Goal: Check status: Check status

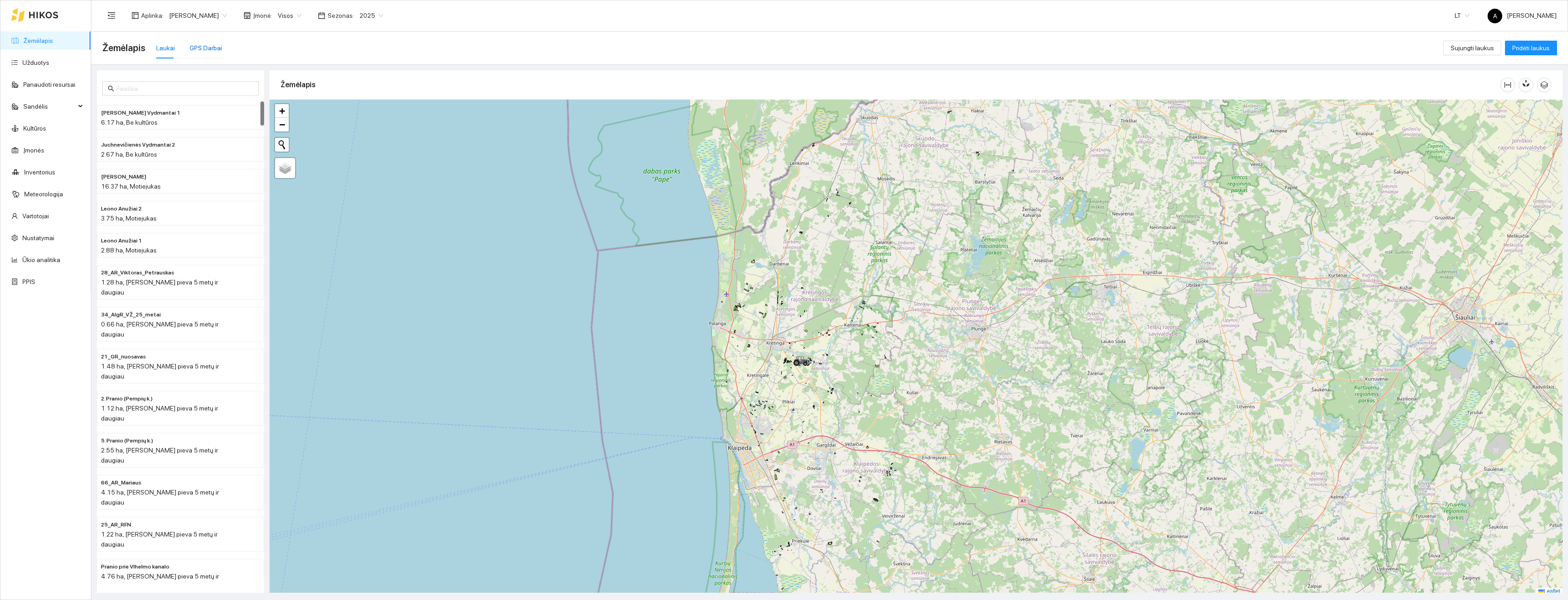
click at [199, 50] on div "GPS Darbai" at bounding box center [206, 48] width 32 height 10
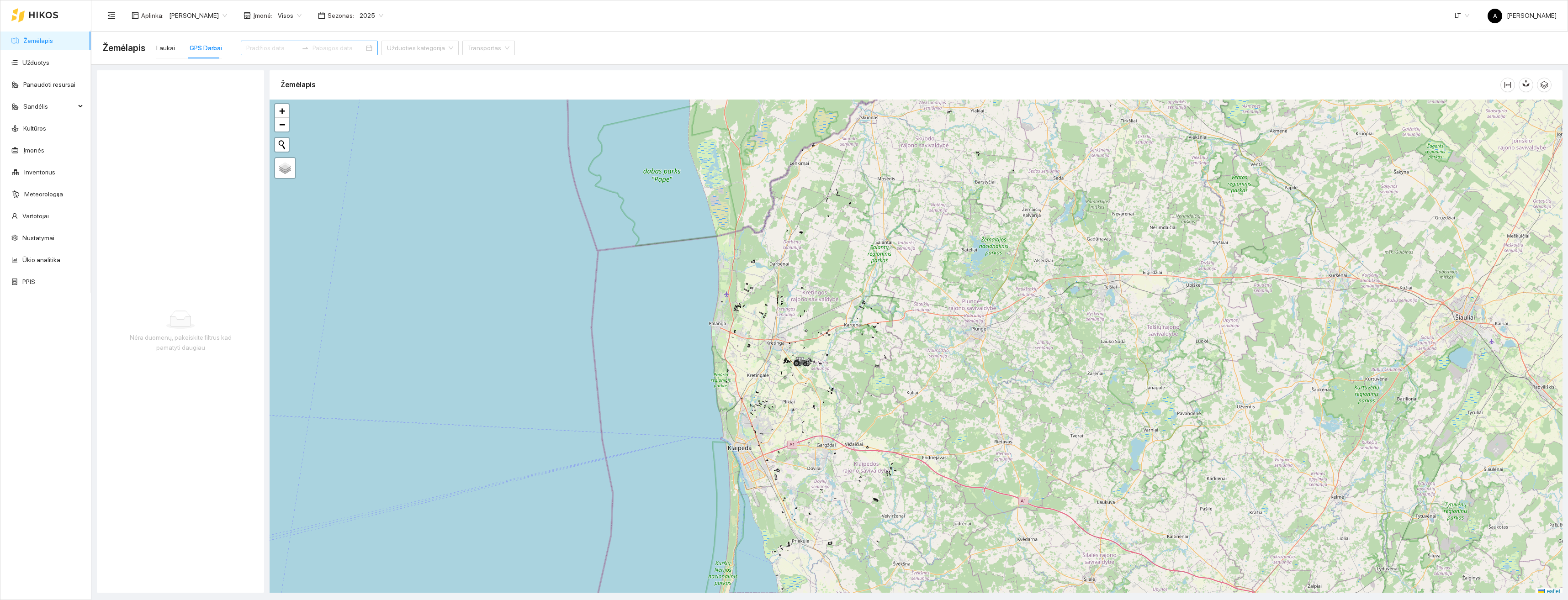
click at [301, 46] on icon "swap-right" at bounding box center [305, 48] width 7 height 7
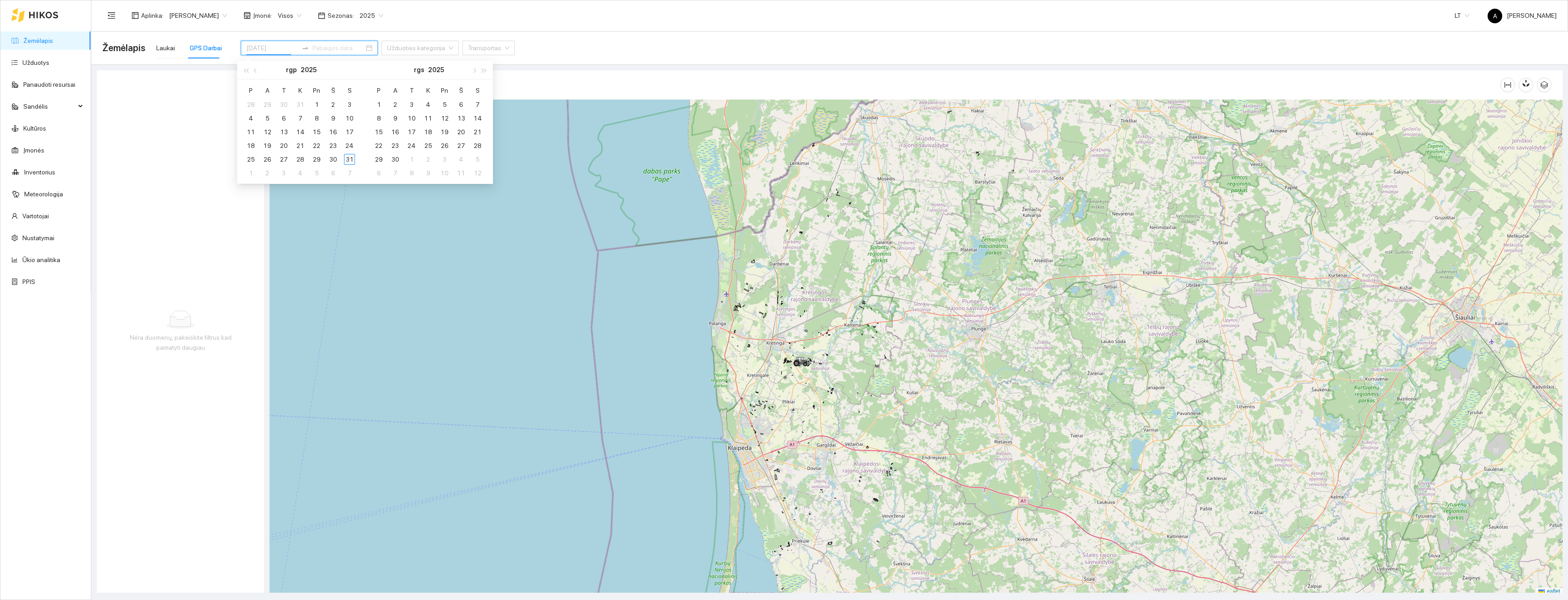
type input "[DATE]"
click at [250, 157] on div "25" at bounding box center [251, 159] width 11 height 11
type input "[DATE]"
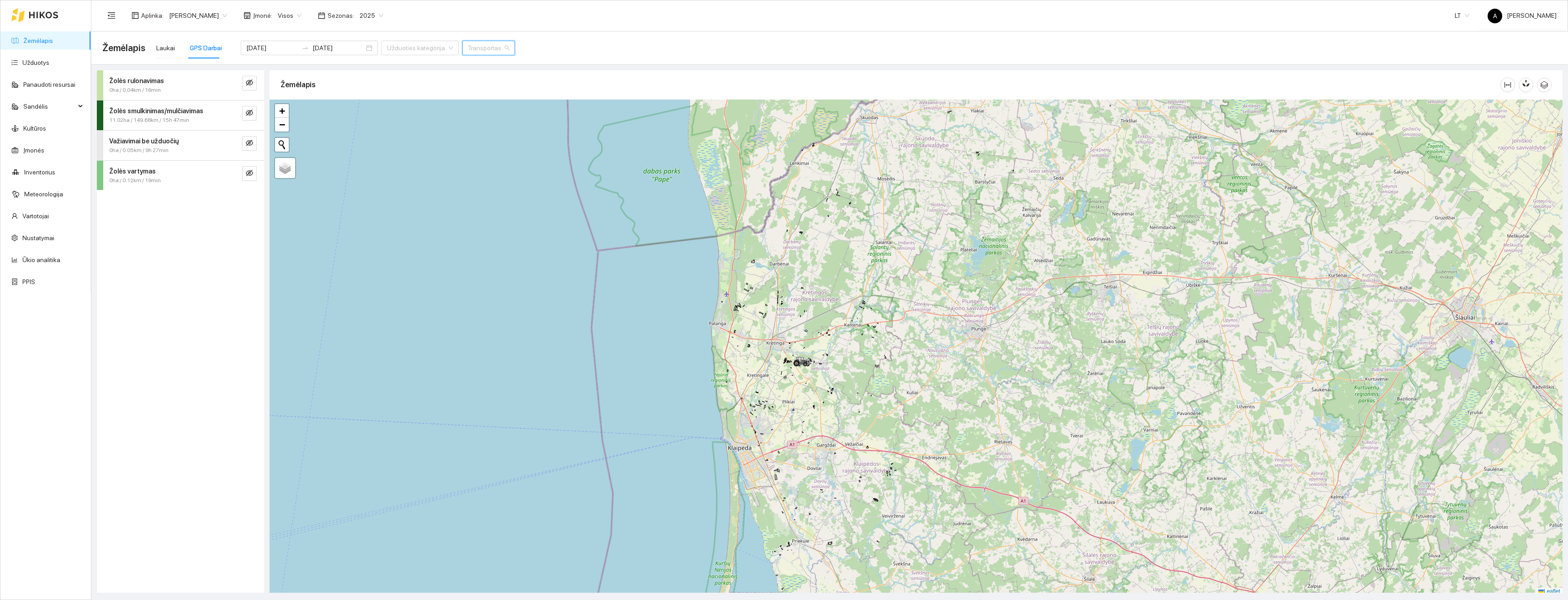
click at [468, 51] on input "search" at bounding box center [485, 48] width 35 height 13
click at [474, 66] on div "[PERSON_NAME] 6713" at bounding box center [481, 66] width 67 height 10
click at [171, 262] on div "Žolės rulonavimas 0ha / 0.04km / 16min Žolės smulkinimas/mulčiavimas 11.02ha / …" at bounding box center [180, 332] width 167 height 523
click at [194, 82] on strong "Žolės smulkinimas/mulčiavimas" at bounding box center [156, 81] width 94 height 7
click at [250, 89] on button "button" at bounding box center [250, 83] width 15 height 15
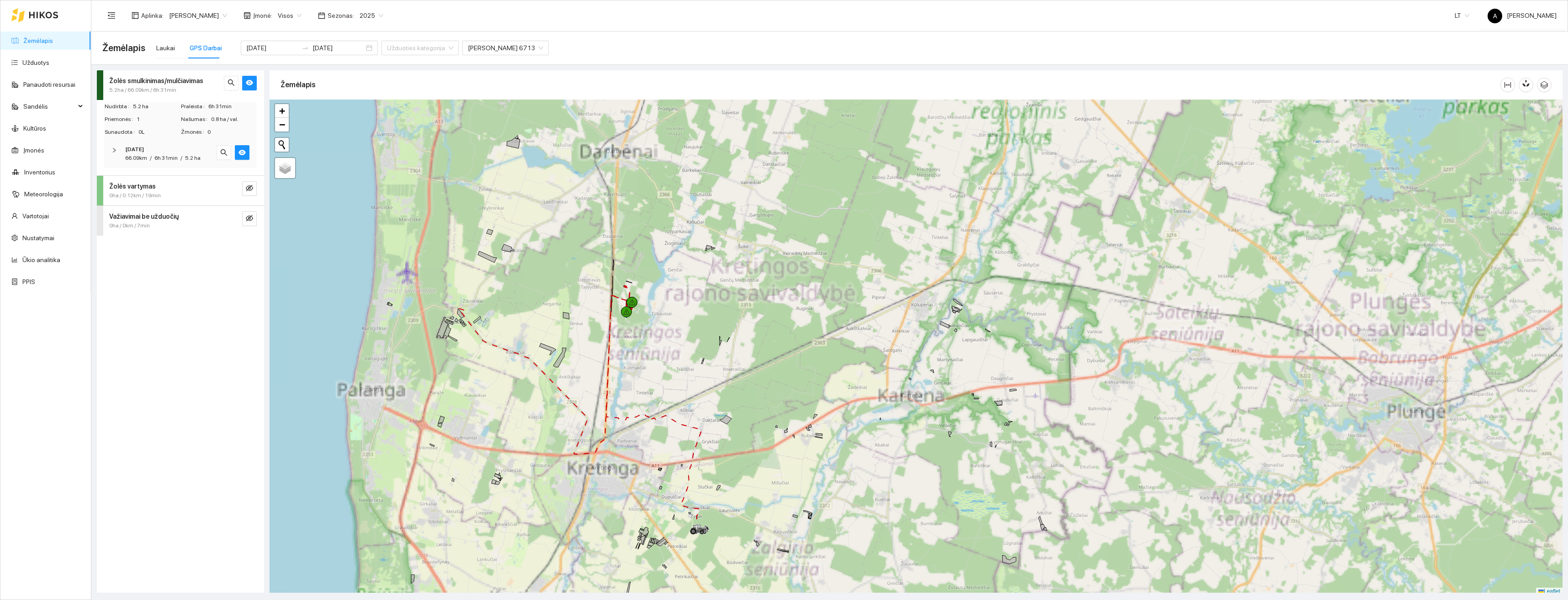
scroll to position [3, 0]
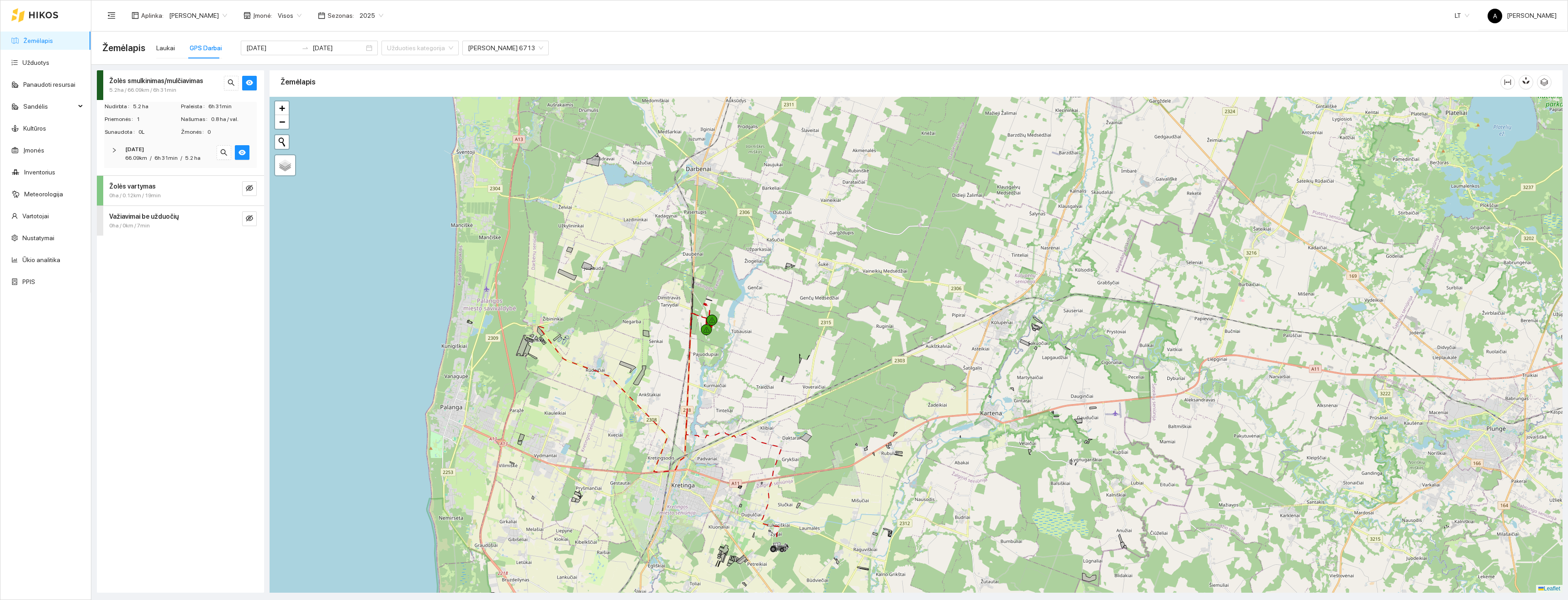
drag, startPoint x: 669, startPoint y: 293, endPoint x: 740, endPoint y: 314, distance: 74.0
click at [760, 310] on div "+ − Nieko nerasta. Bandykite dar kartą. Žemėlapis Palydovas Leaflet" at bounding box center [916, 344] width 1293 height 496
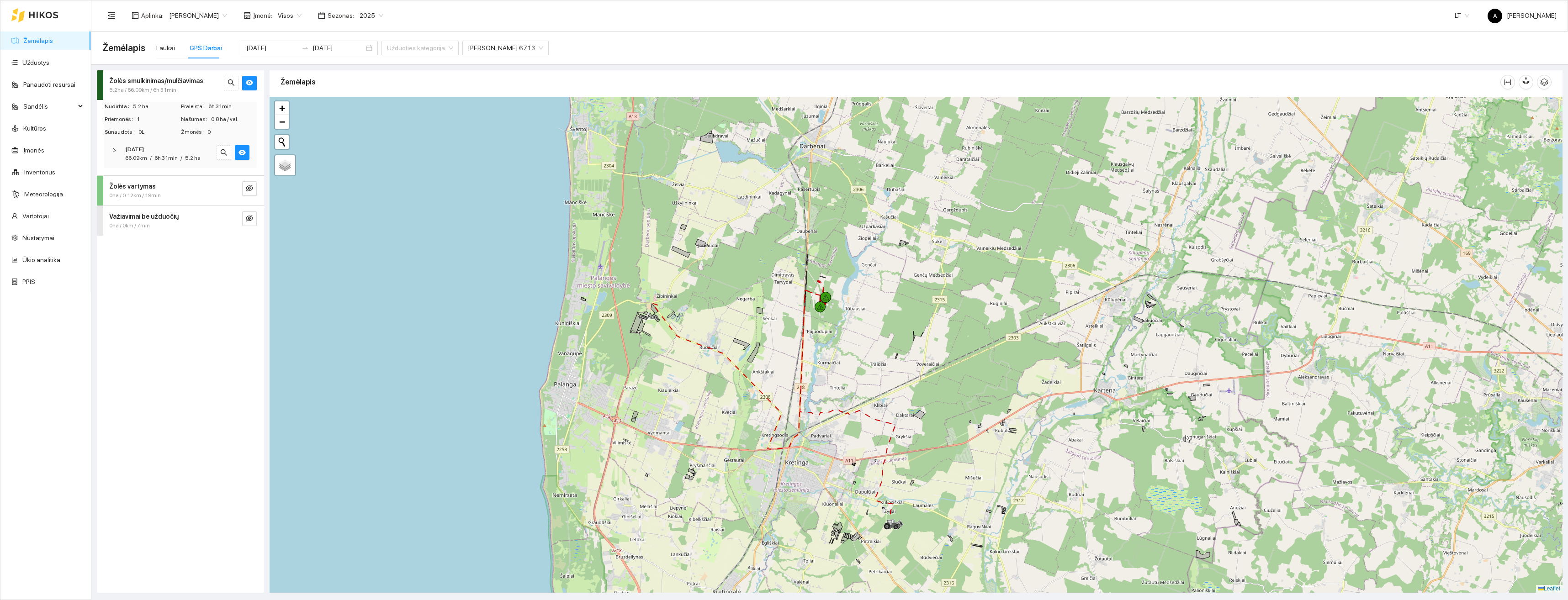
drag, startPoint x: 841, startPoint y: 436, endPoint x: 844, endPoint y: 359, distance: 77.1
click at [844, 359] on div "+ − Nieko nerasta. Bandykite dar kartą. Žemėlapis Palydovas Leaflet" at bounding box center [916, 344] width 1293 height 496
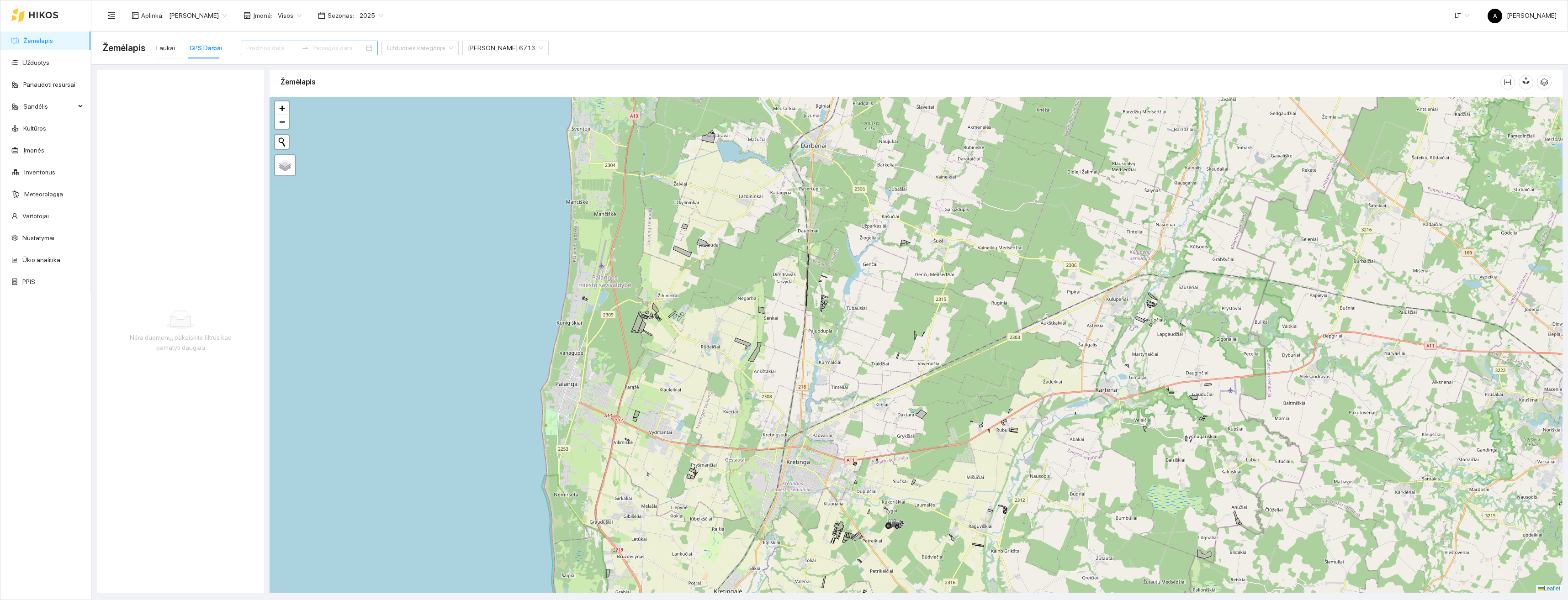
click at [257, 50] on input at bounding box center [272, 48] width 52 height 10
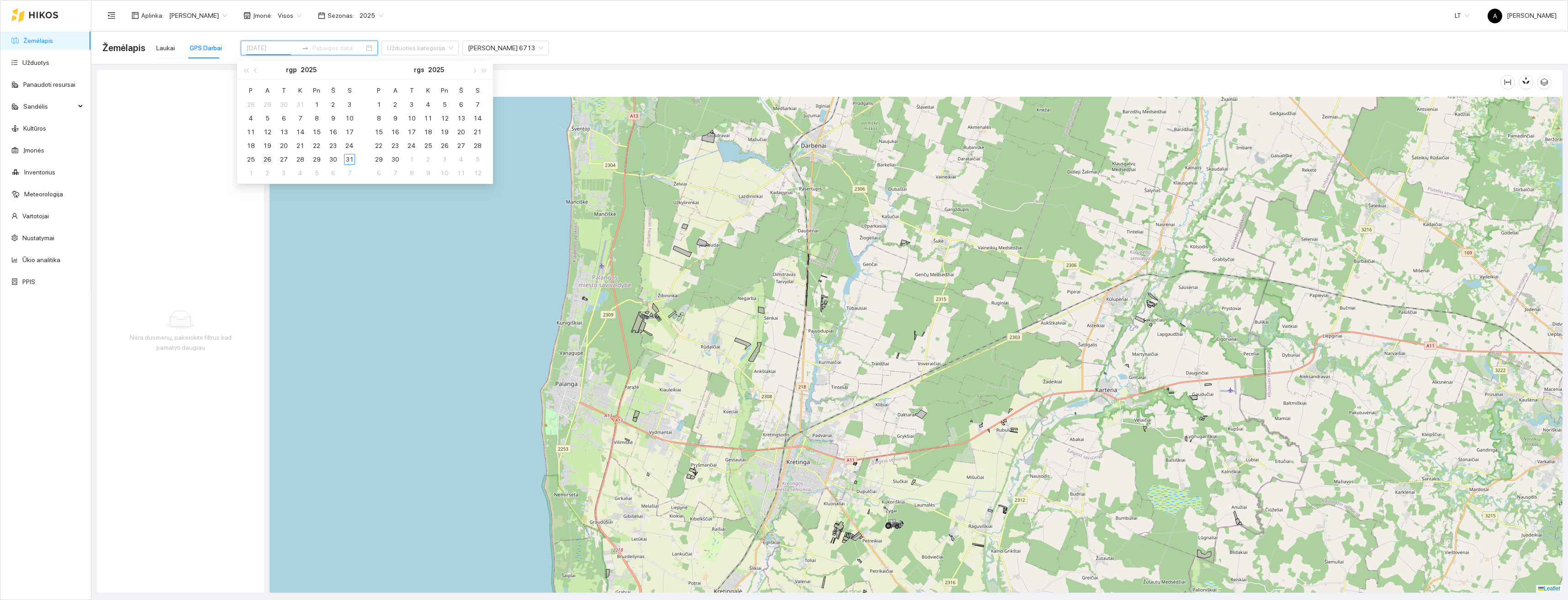
type input "[DATE]"
click at [267, 155] on div "26" at bounding box center [267, 159] width 11 height 11
click at [267, 156] on div "26" at bounding box center [267, 159] width 11 height 11
type input "[DATE]"
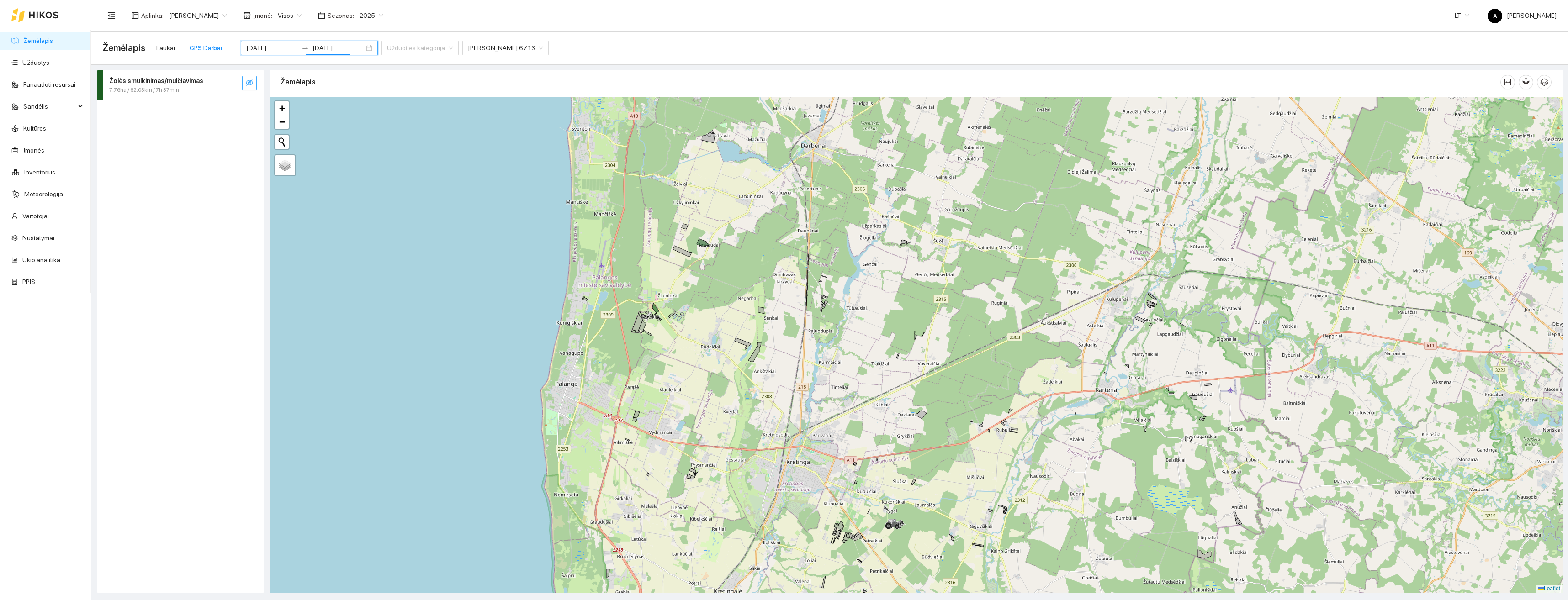
click at [251, 84] on icon "eye-invisible" at bounding box center [249, 83] width 7 height 7
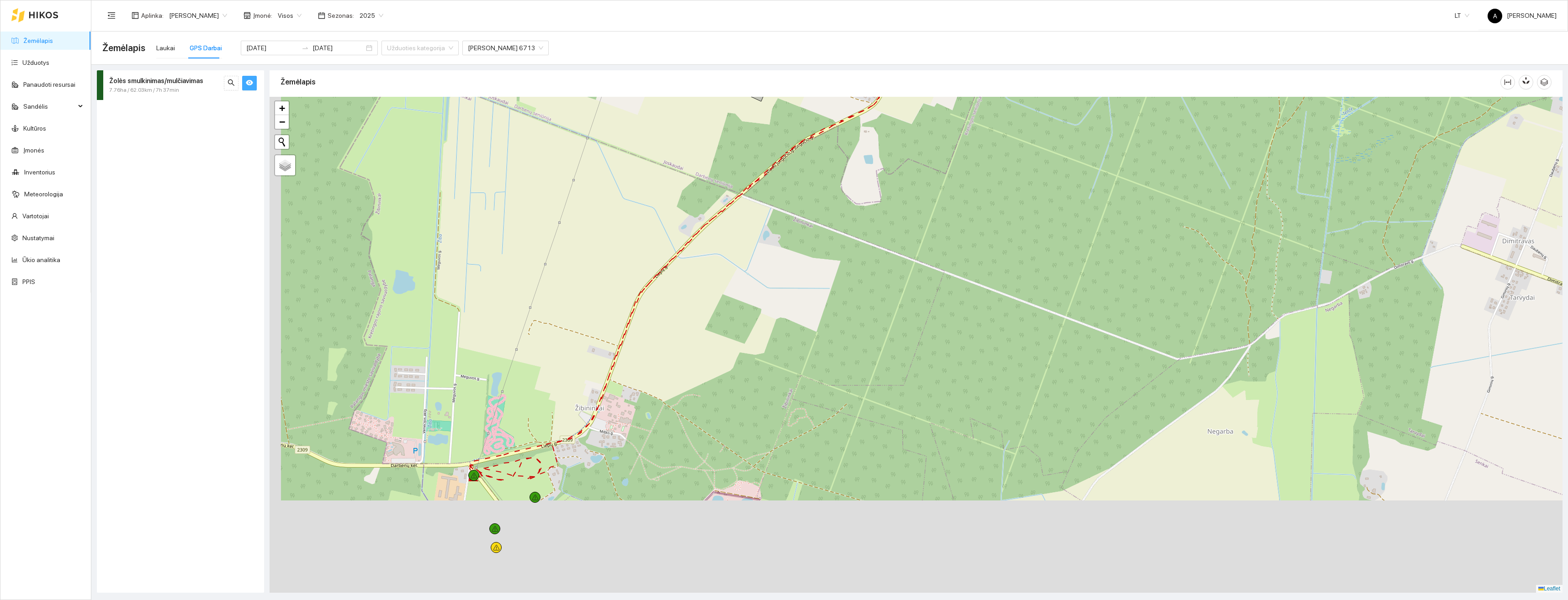
drag, startPoint x: 773, startPoint y: 304, endPoint x: 785, endPoint y: 199, distance: 105.7
click at [785, 199] on div at bounding box center [916, 344] width 1293 height 496
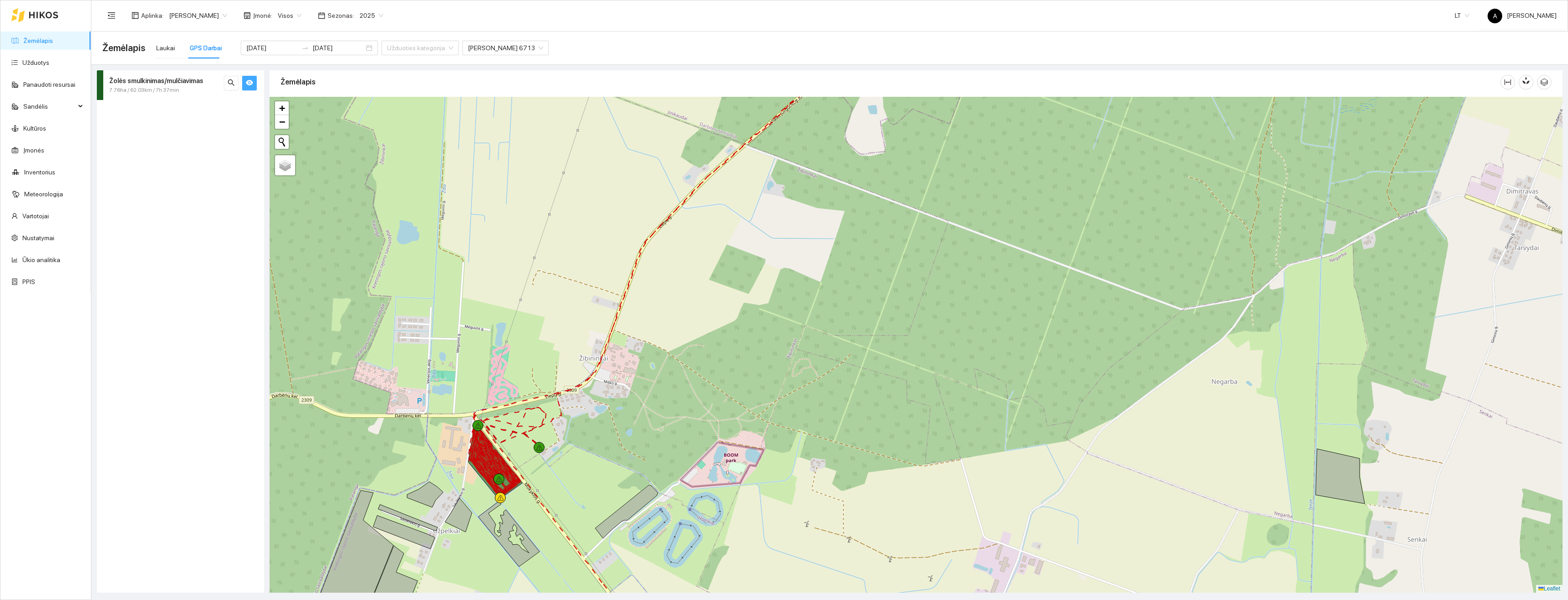
drag, startPoint x: 621, startPoint y: 461, endPoint x: 611, endPoint y: 332, distance: 129.4
click at [611, 332] on div at bounding box center [916, 344] width 1293 height 496
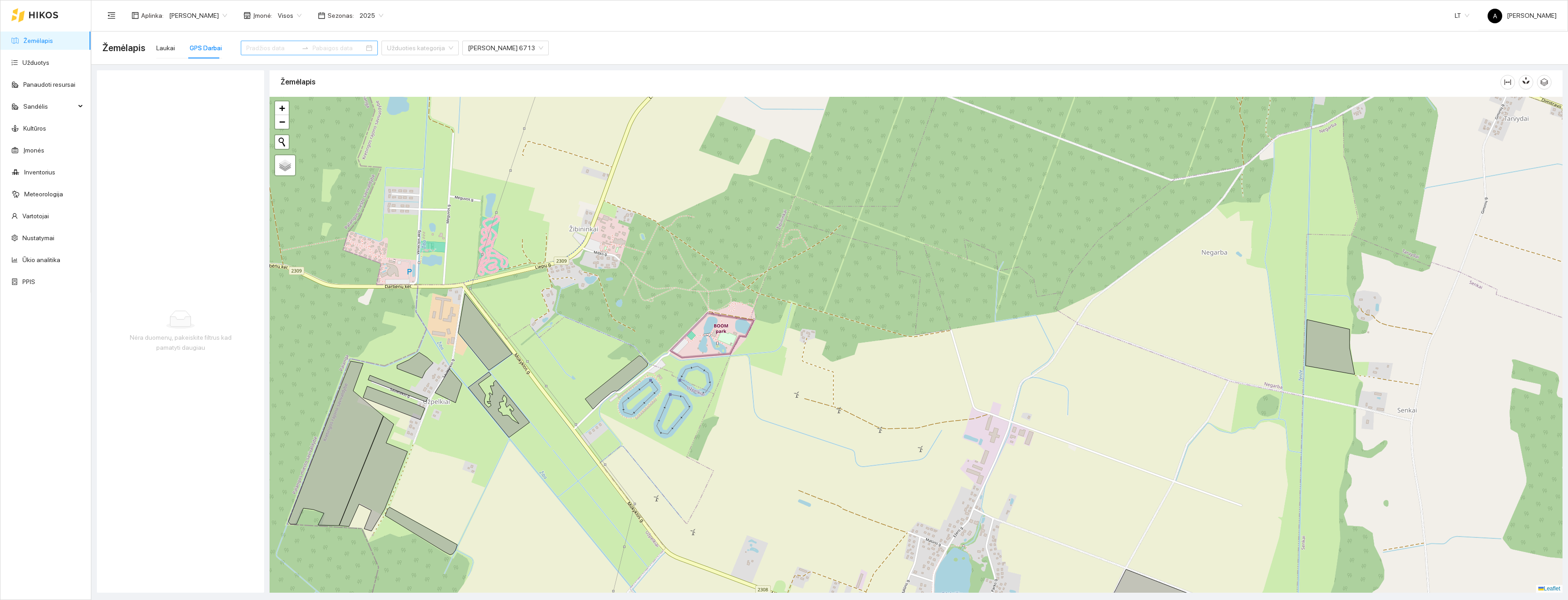
click at [303, 47] on icon "swap-right" at bounding box center [305, 48] width 5 height 2
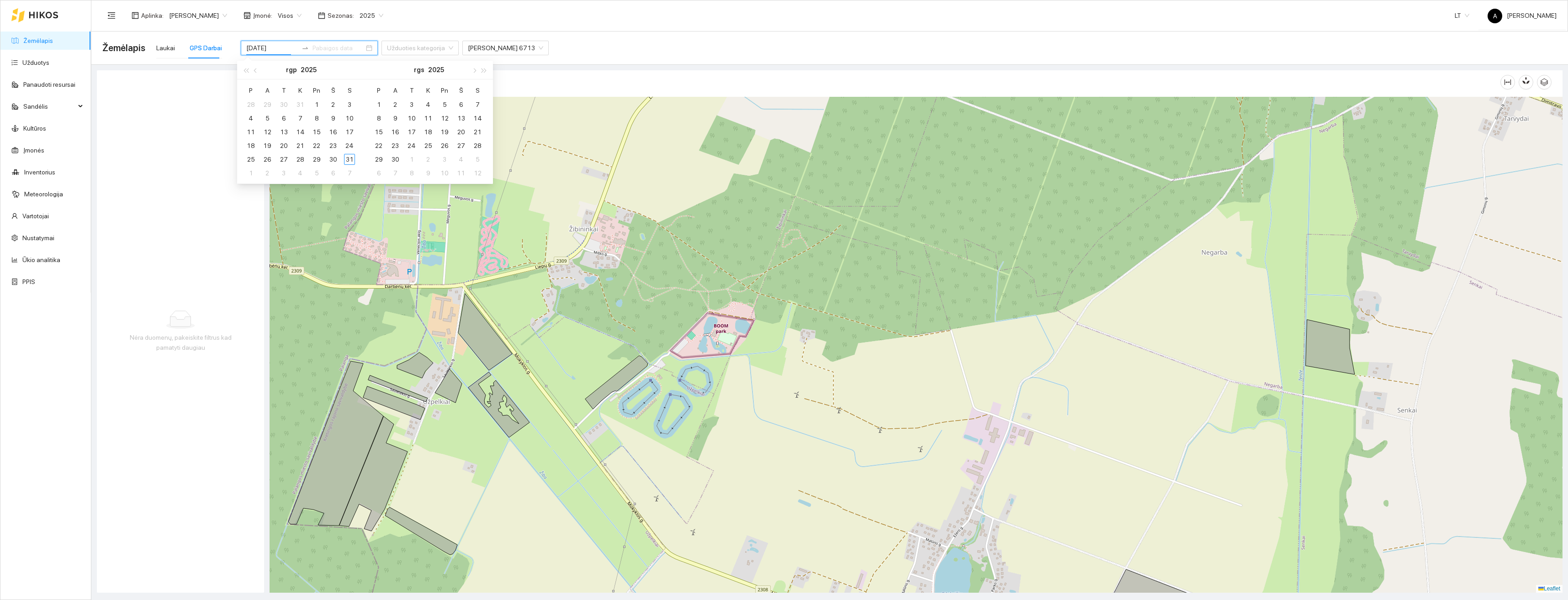
type input "[DATE]"
click at [300, 157] on div "28" at bounding box center [300, 159] width 11 height 11
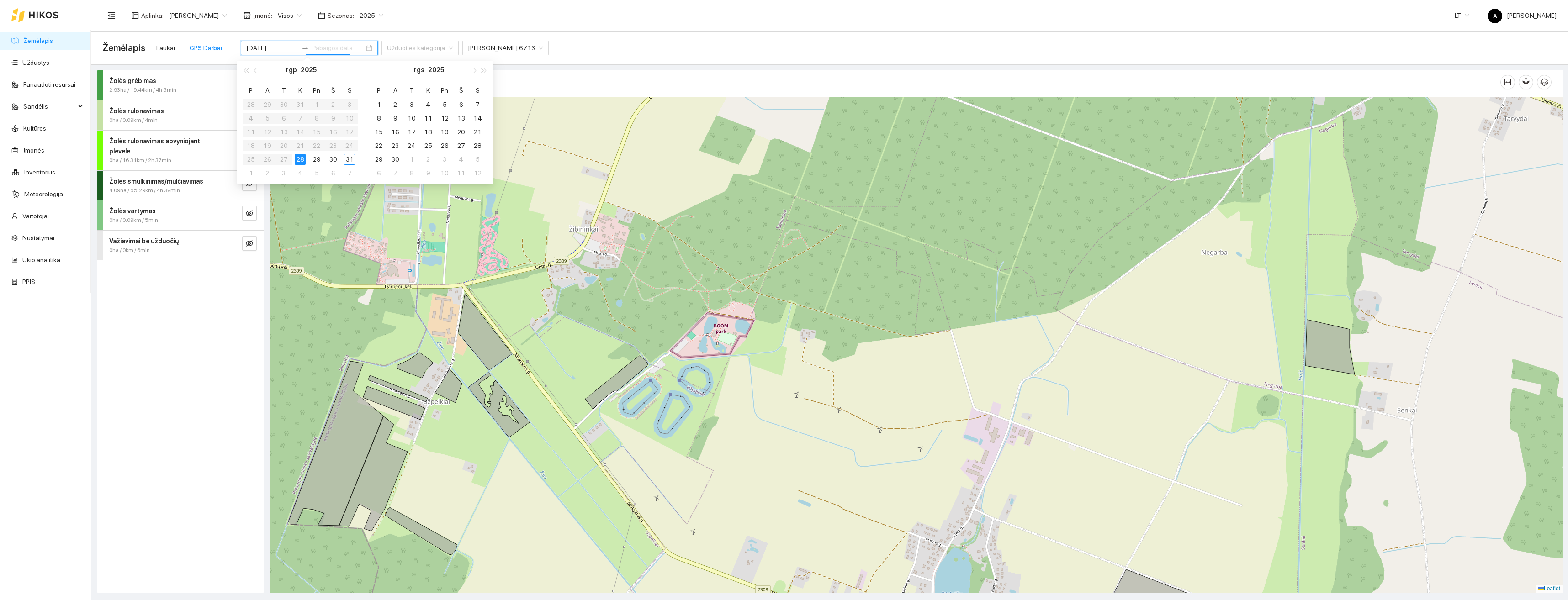
click at [300, 158] on div "28" at bounding box center [300, 159] width 11 height 11
type input "[DATE]"
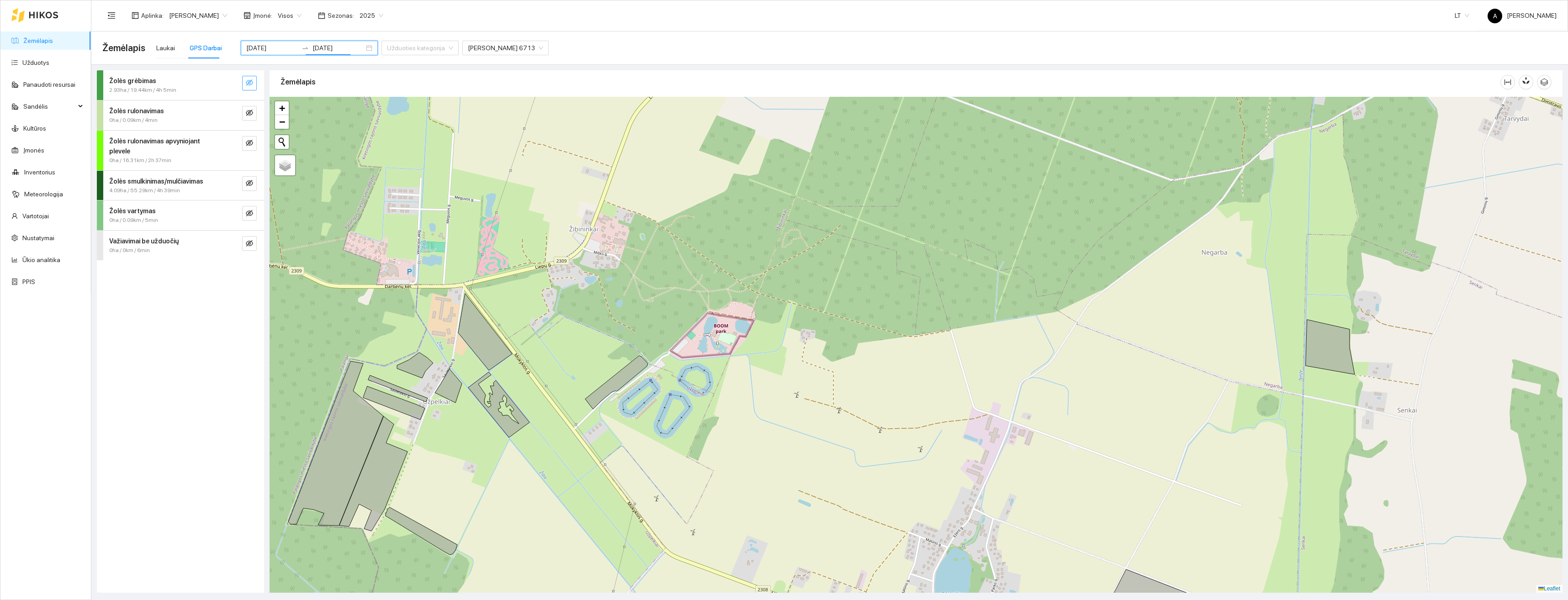
click at [249, 83] on icon "eye-invisible" at bounding box center [249, 83] width 7 height 7
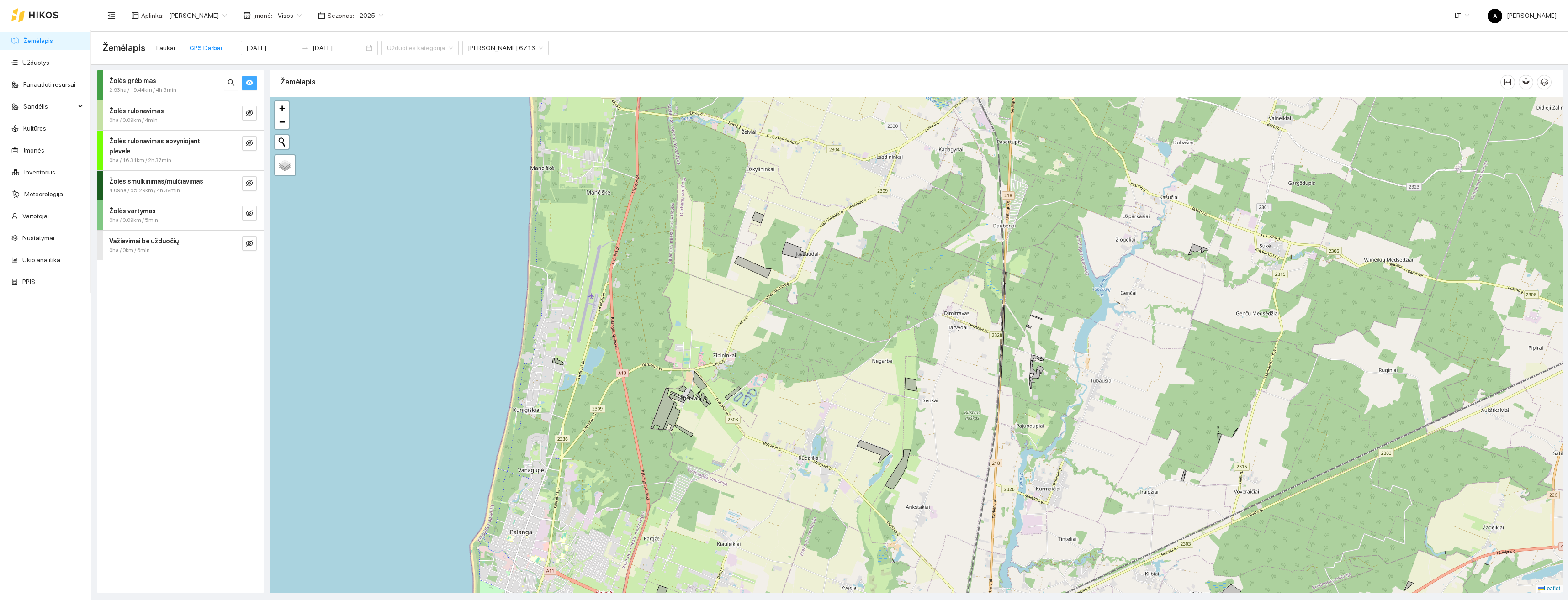
drag, startPoint x: 854, startPoint y: 483, endPoint x: 722, endPoint y: 336, distance: 197.6
click at [722, 337] on div "+ − Nieko nerasta. Bandykite dar kartą. Žemėlapis Palydovas Leaflet" at bounding box center [916, 344] width 1293 height 496
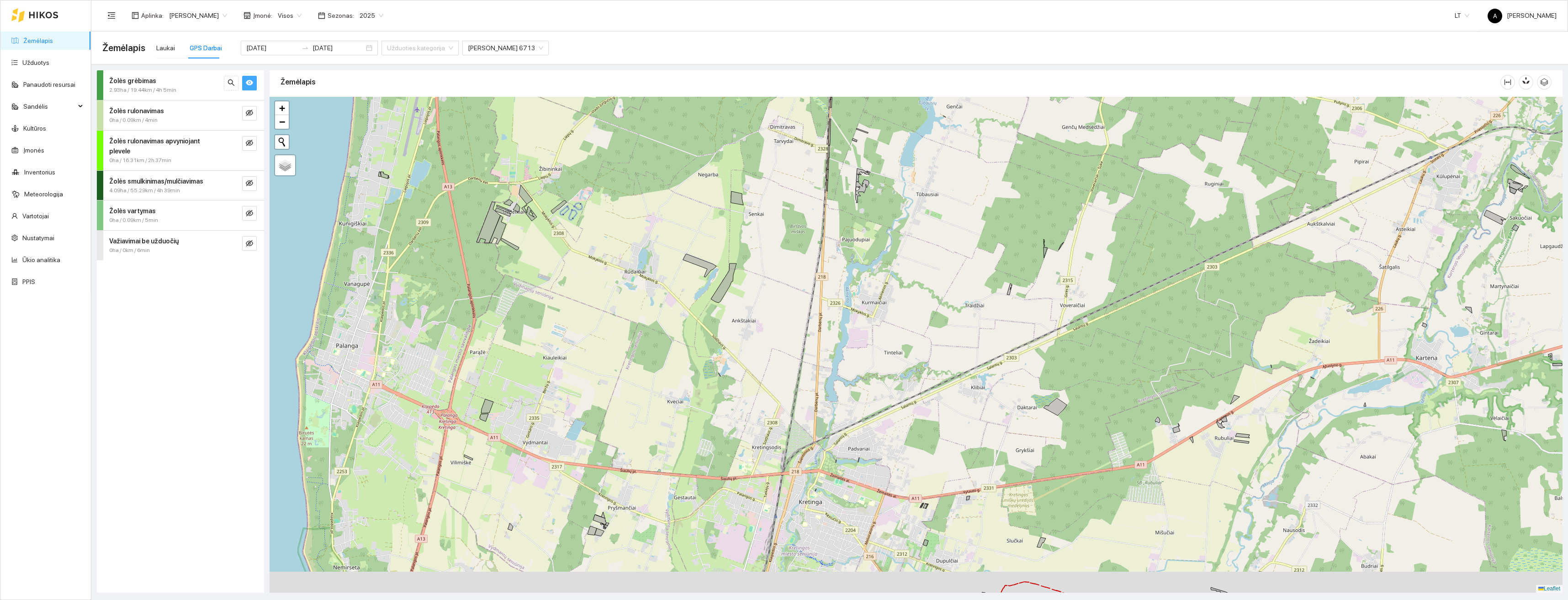
drag, startPoint x: 974, startPoint y: 458, endPoint x: 860, endPoint y: 338, distance: 165.5
click at [869, 353] on div "+ − Nieko nerasta. Bandykite dar kartą. Žemėlapis Palydovas Leaflet" at bounding box center [916, 344] width 1293 height 496
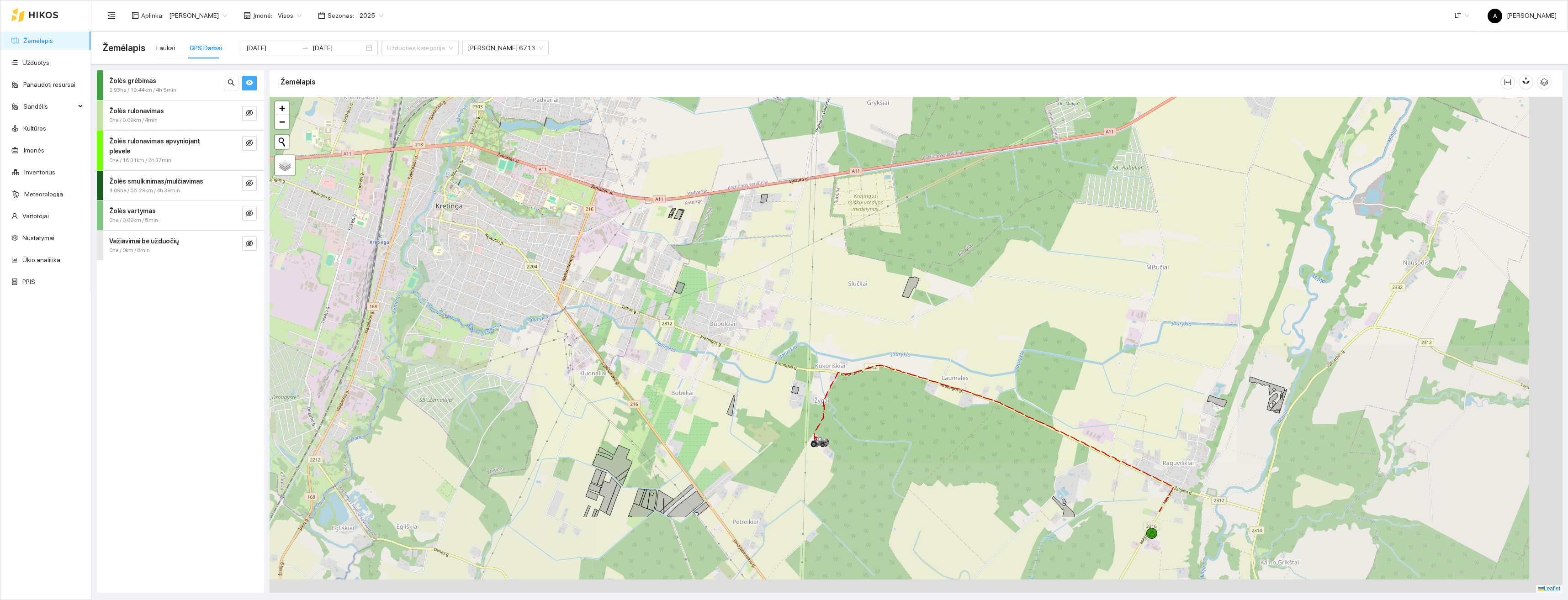
drag, startPoint x: 1046, startPoint y: 546, endPoint x: 917, endPoint y: 401, distance: 194.1
click at [925, 392] on div "+ − Nieko nerasta. Bandykite dar kartą. Žemėlapis Palydovas Leaflet" at bounding box center [916, 344] width 1293 height 496
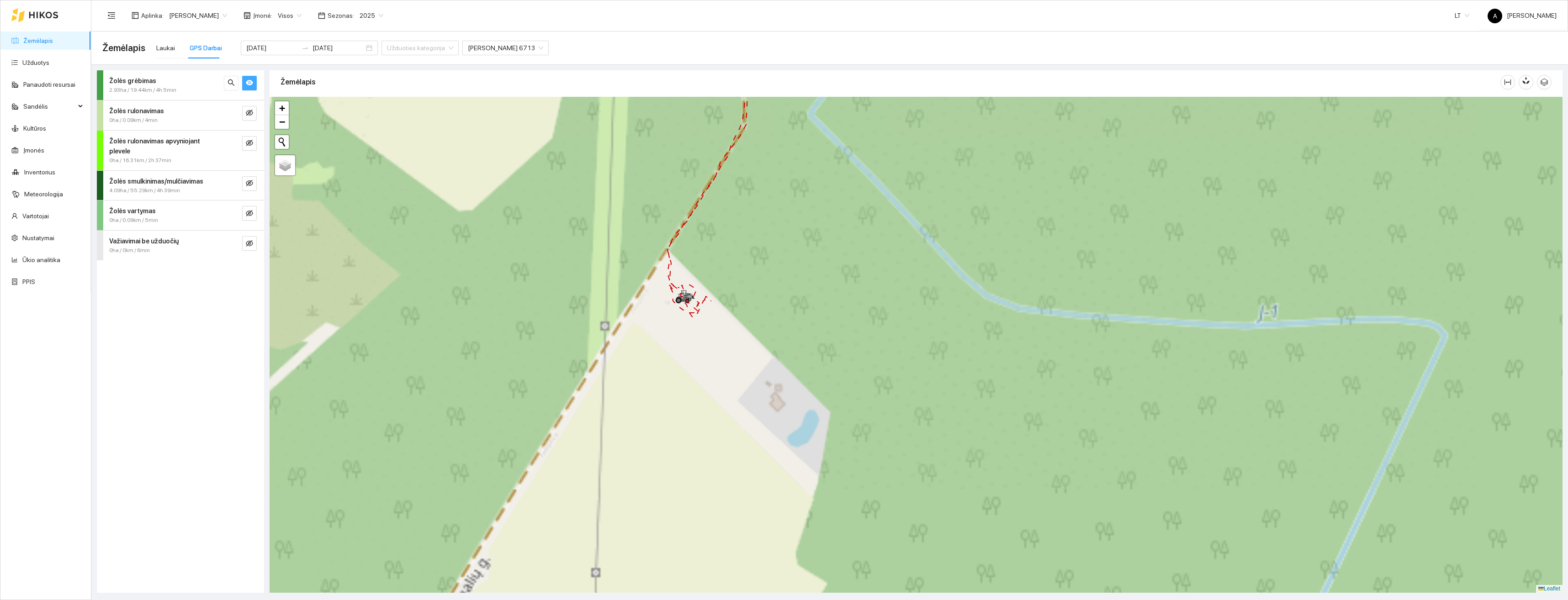
drag, startPoint x: 744, startPoint y: 350, endPoint x: 882, endPoint y: 440, distance: 164.8
click at [882, 440] on div "+ − Nieko nerasta. Bandykite dar kartą. Žemėlapis Palydovas Leaflet" at bounding box center [916, 344] width 1293 height 496
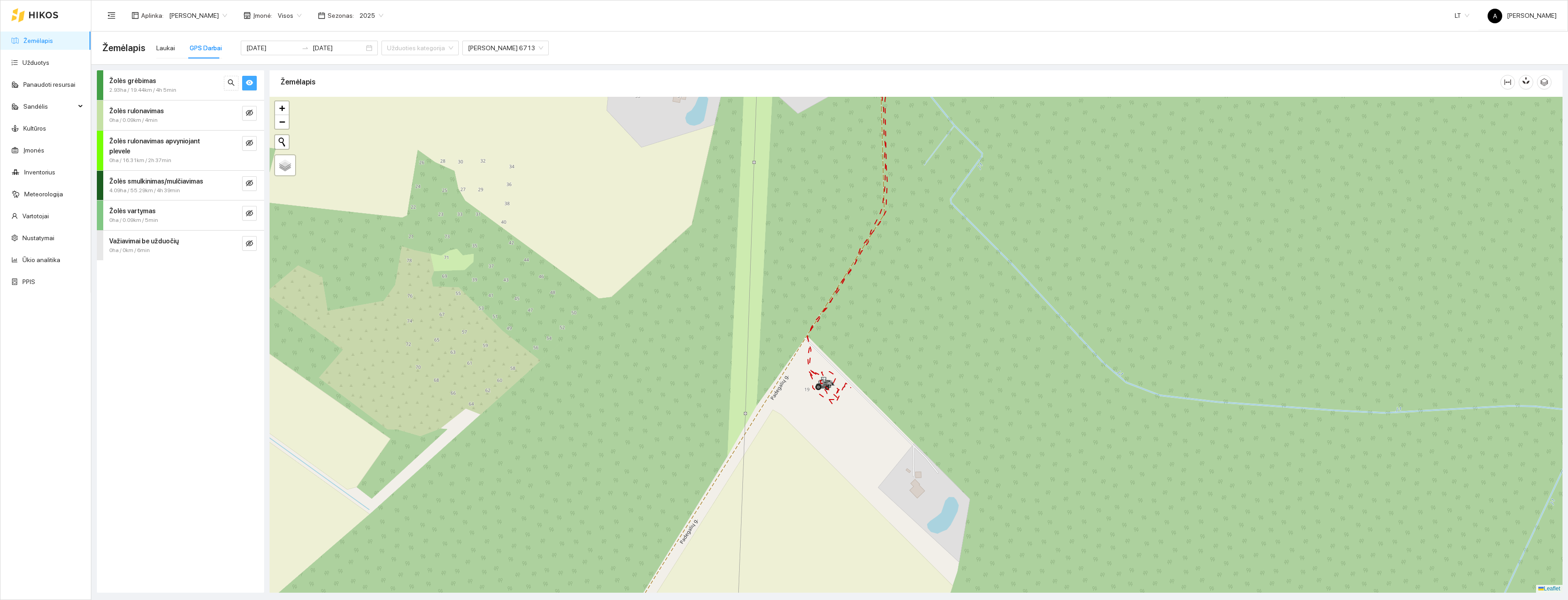
click at [251, 81] on icon "eye" at bounding box center [249, 83] width 7 height 5
